Goal: Task Accomplishment & Management: Use online tool/utility

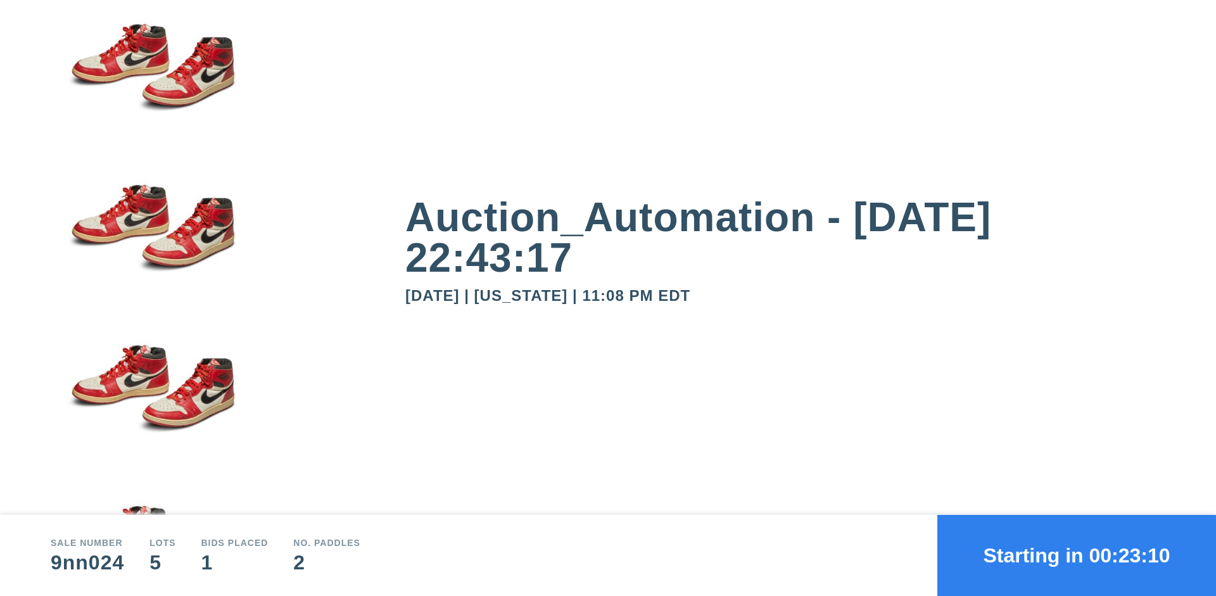
click at [1076, 555] on button "Starting in 00:23:10" at bounding box center [1076, 555] width 279 height 81
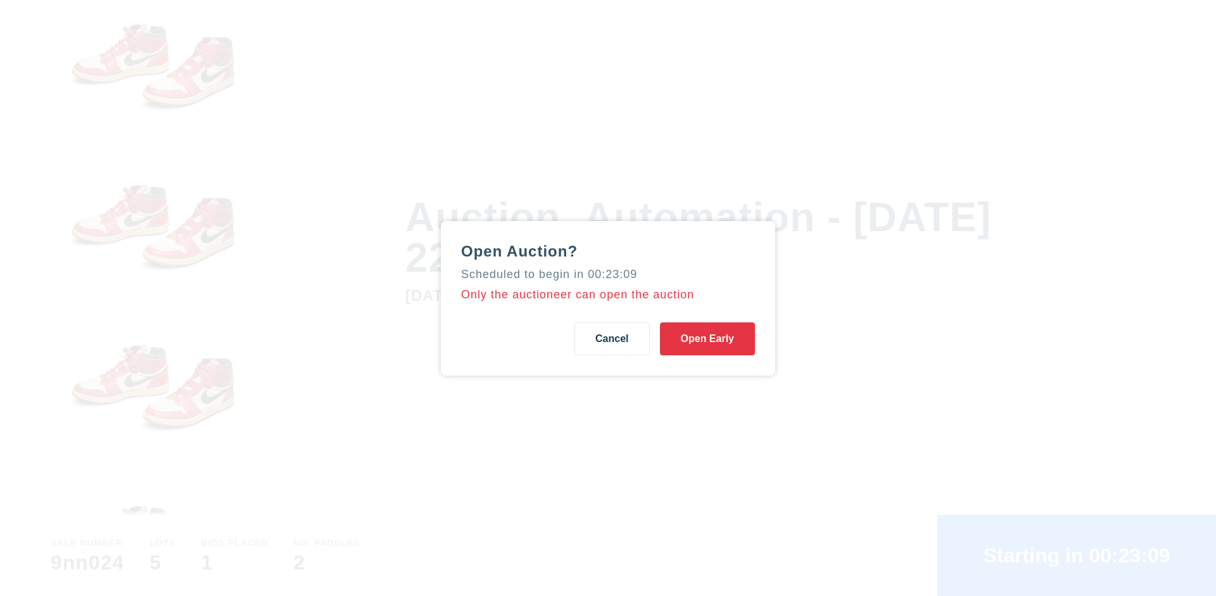
click at [707, 338] on button "Open Early" at bounding box center [707, 338] width 95 height 33
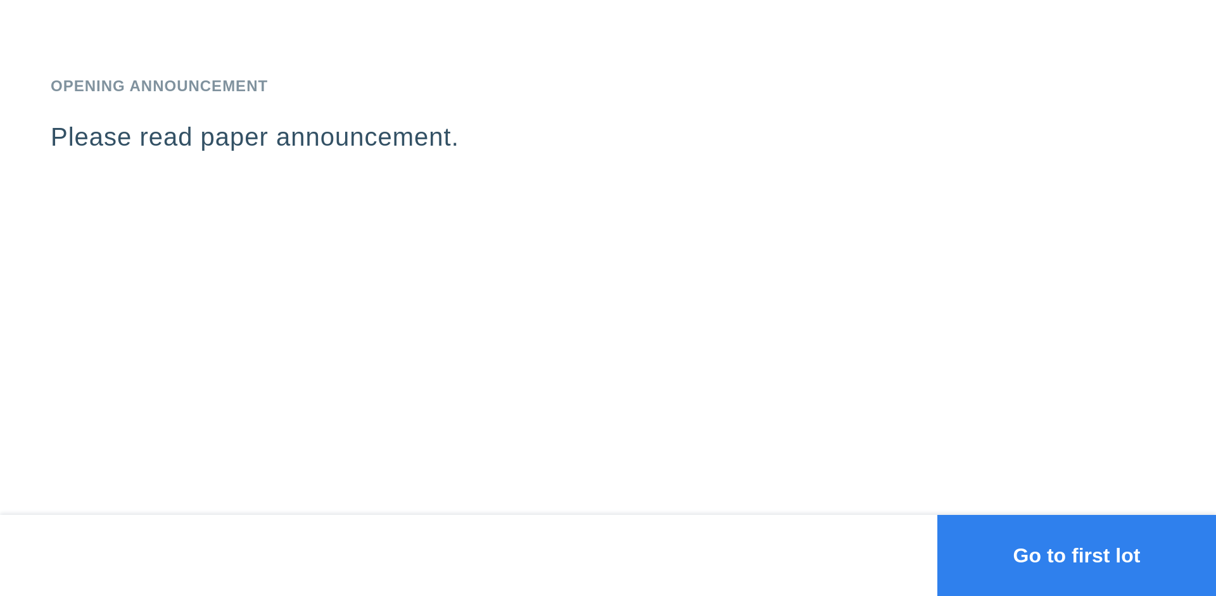
click at [1076, 555] on button "Go to first lot" at bounding box center [1076, 555] width 279 height 81
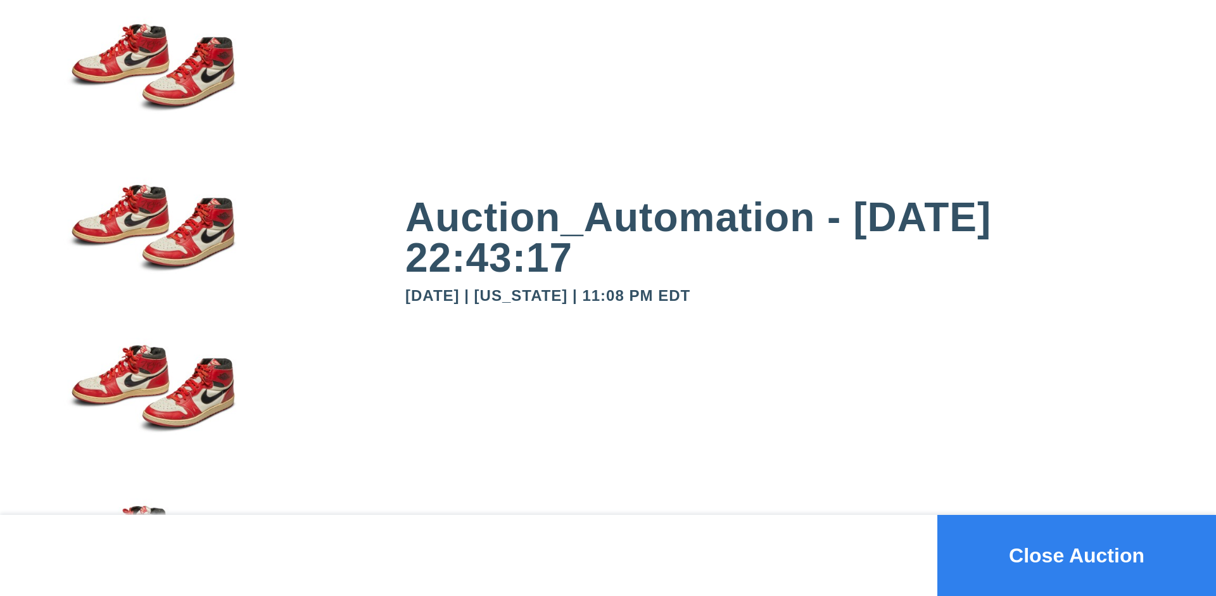
click at [1076, 555] on button "Close Auction" at bounding box center [1076, 555] width 279 height 81
